Goal: Find specific page/section: Find specific page/section

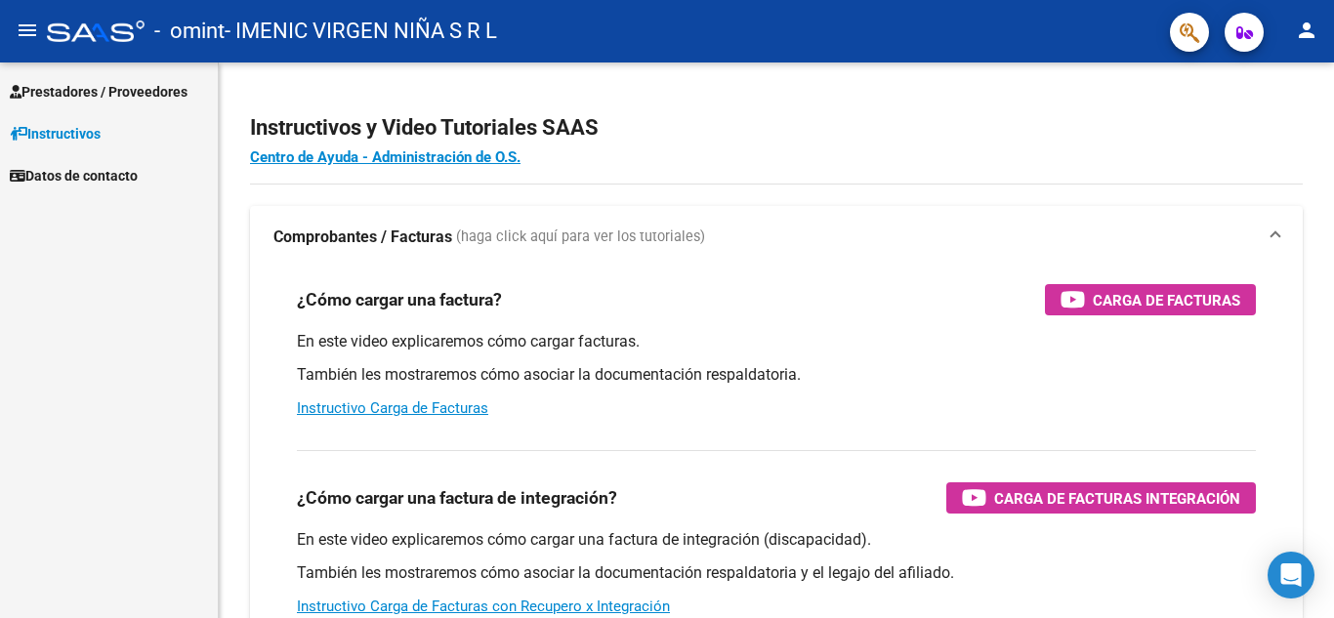
click at [124, 91] on span "Prestadores / Proveedores" at bounding box center [99, 91] width 178 height 21
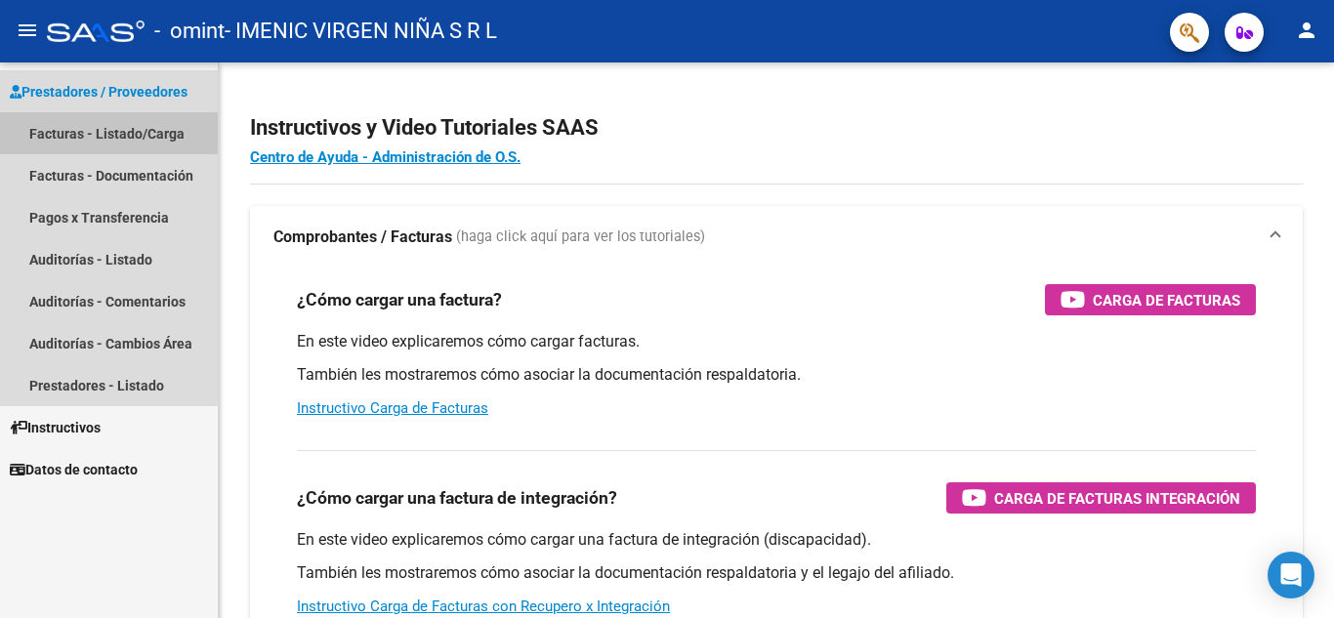
click at [83, 136] on link "Facturas - Listado/Carga" at bounding box center [109, 133] width 218 height 42
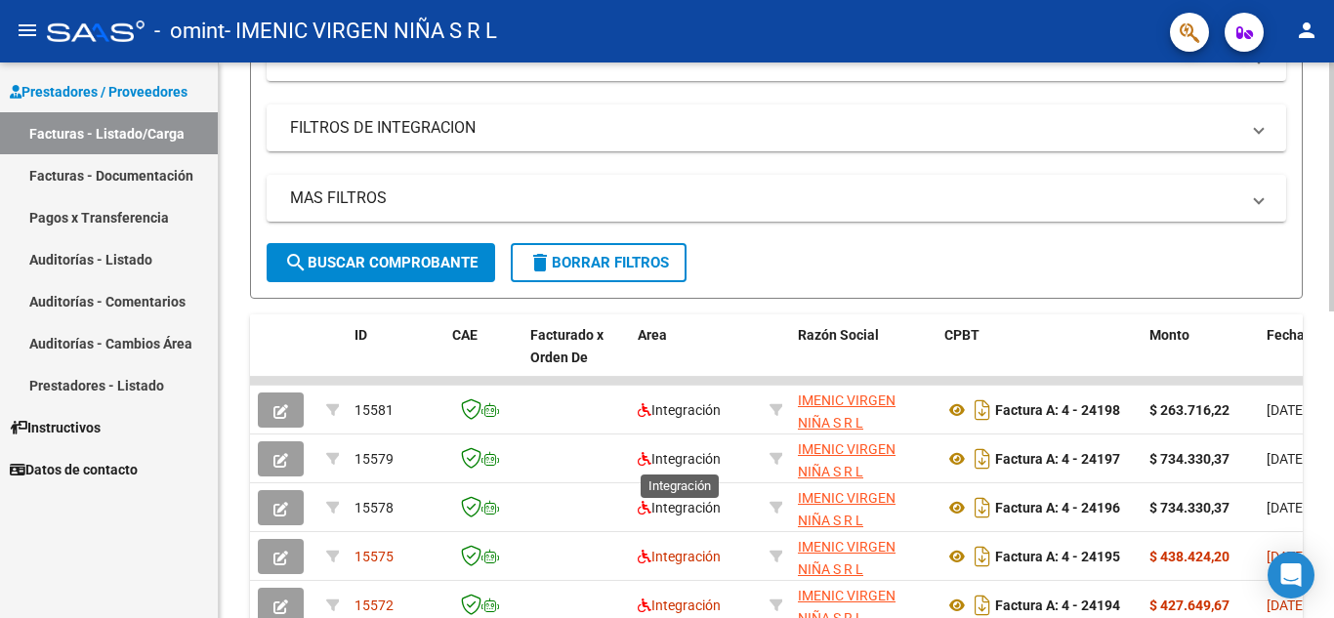
scroll to position [391, 0]
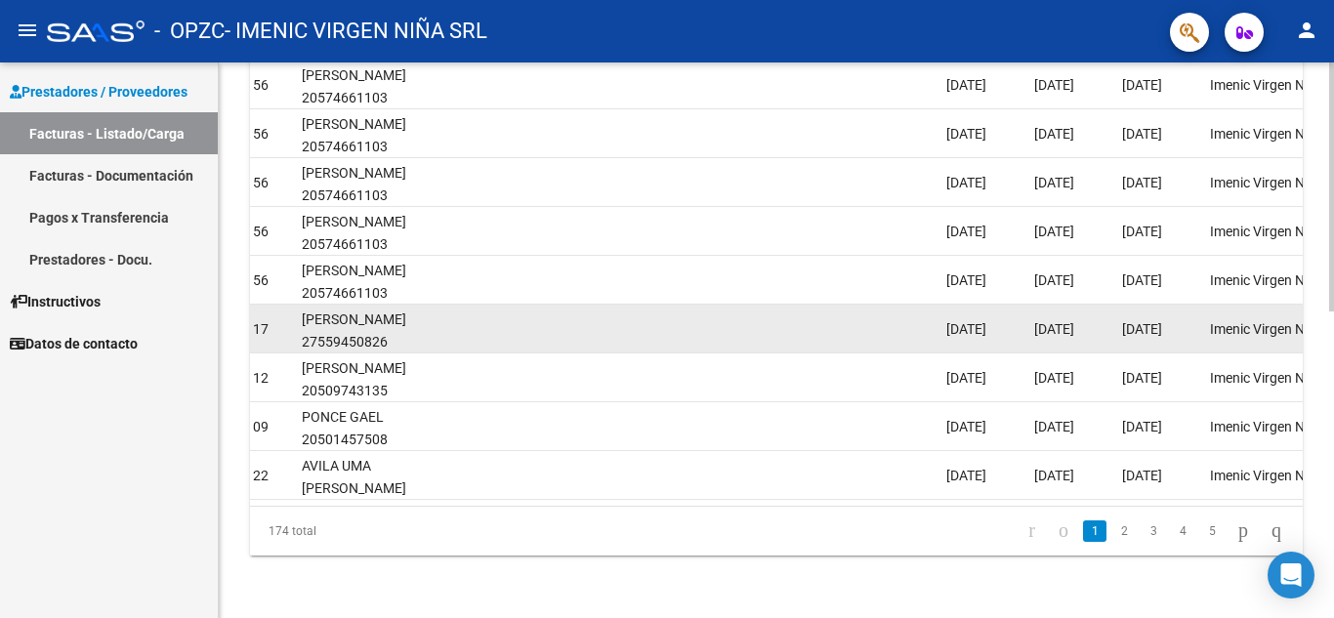
scroll to position [487, 0]
